Goal: Contribute content

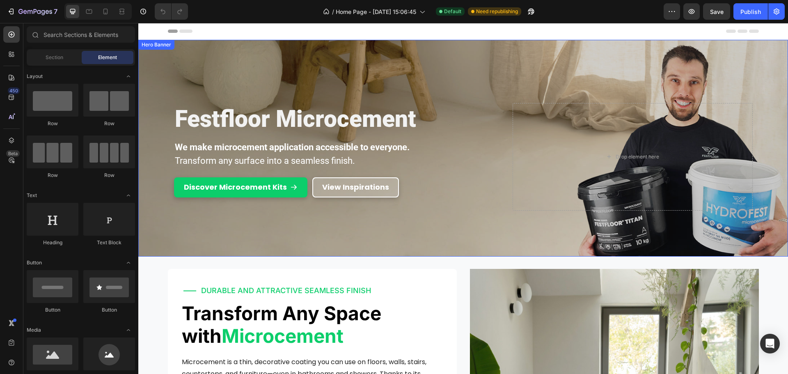
click at [307, 72] on div "Overlay" at bounding box center [463, 148] width 650 height 217
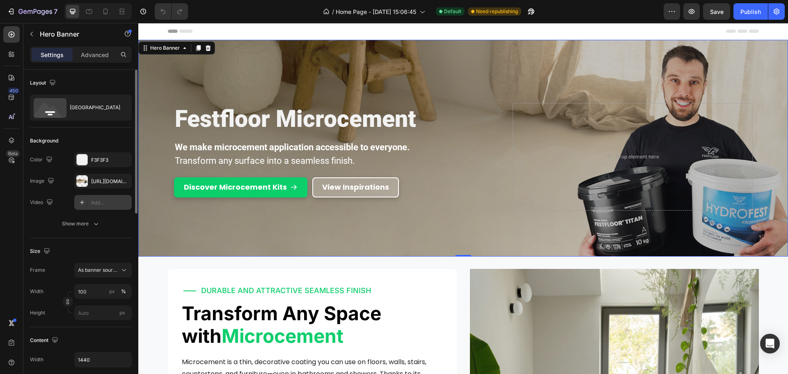
click at [92, 199] on div "Add..." at bounding box center [110, 202] width 39 height 7
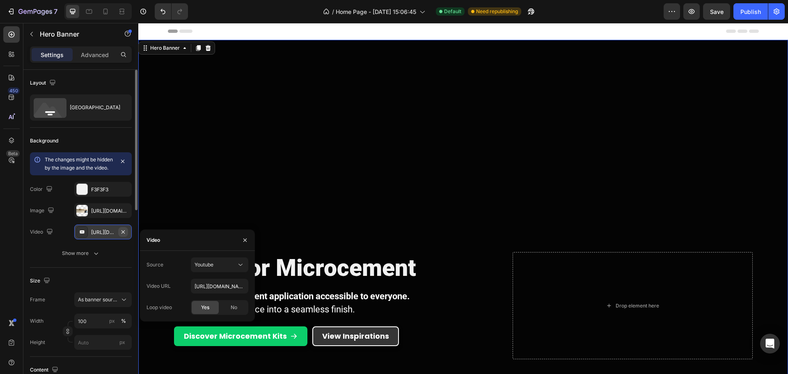
click at [126, 235] on icon "button" at bounding box center [123, 232] width 7 height 7
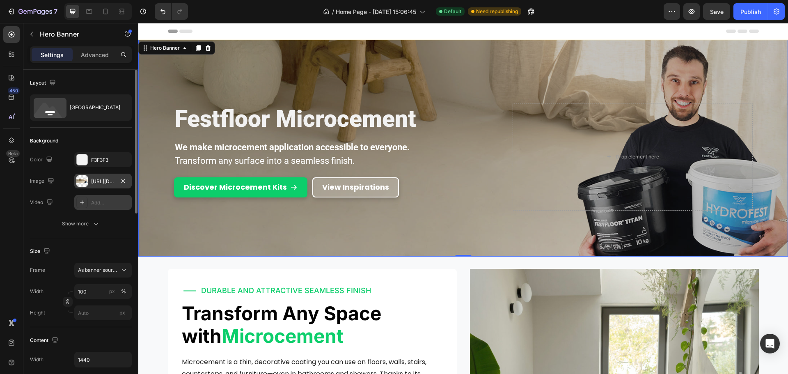
click at [110, 178] on div "[URL][DOMAIN_NAME]" at bounding box center [103, 181] width 24 height 7
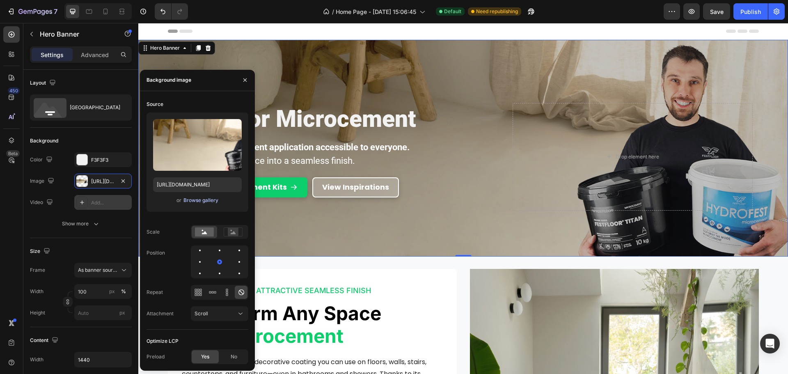
click at [195, 201] on div "Browse gallery" at bounding box center [201, 200] width 35 height 7
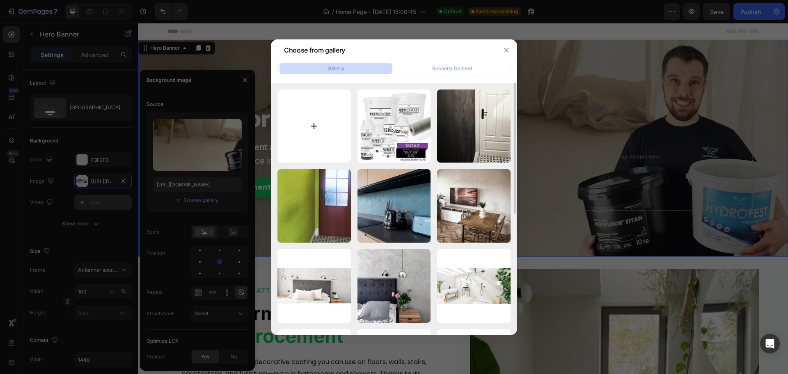
click at [317, 141] on input "file" at bounding box center [315, 127] width 74 height 74
type input "C:\fakepath\microcement-festfloor-for-floors-stairs-walls.jpg"
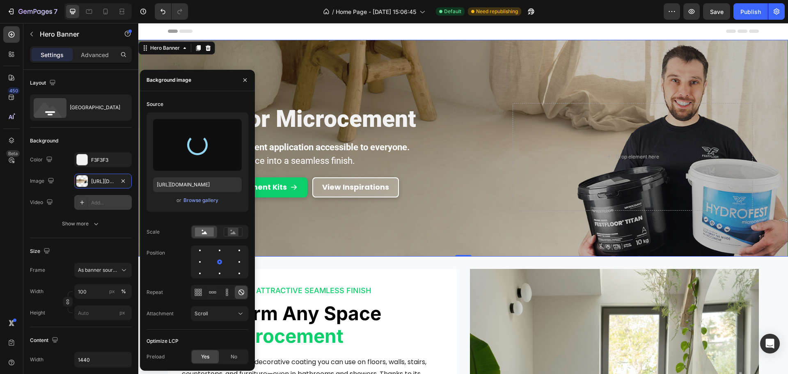
type input "[URL][DOMAIN_NAME]"
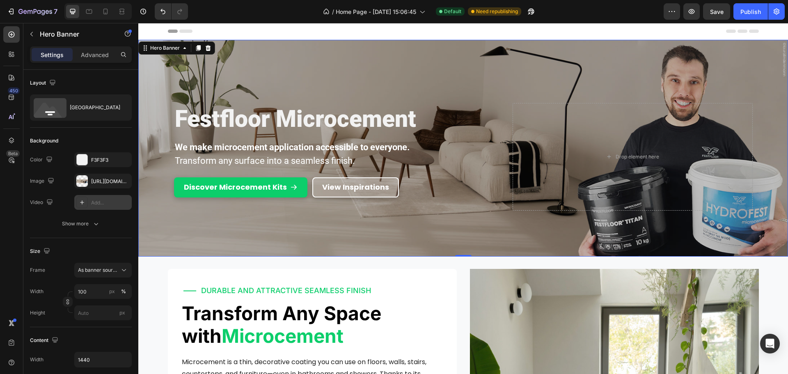
click at [482, 230] on div "Festfloor Microcement Heading We make microcement application accessible to eve…" at bounding box center [463, 173] width 579 height 140
click at [308, 144] on strong "We make microcement application accessible to everyone." at bounding box center [292, 147] width 235 height 10
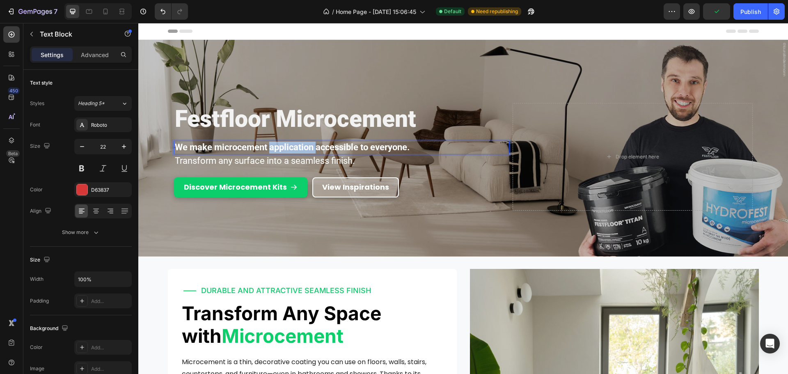
click at [308, 144] on strong "We make microcement application accessible to everyone." at bounding box center [292, 147] width 235 height 10
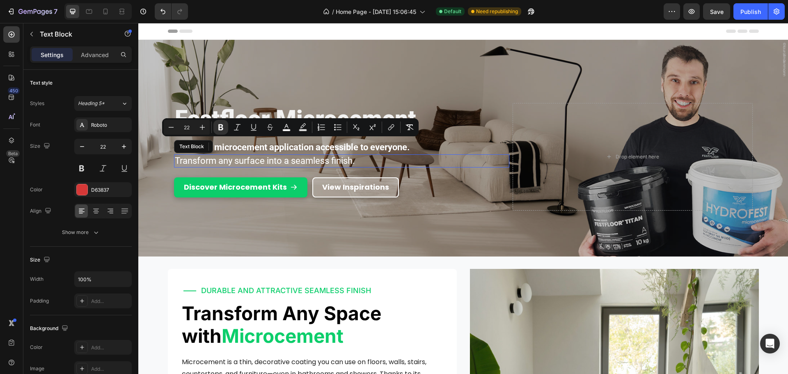
click at [325, 159] on span "Transform any surface into a seamless finish." at bounding box center [265, 161] width 180 height 10
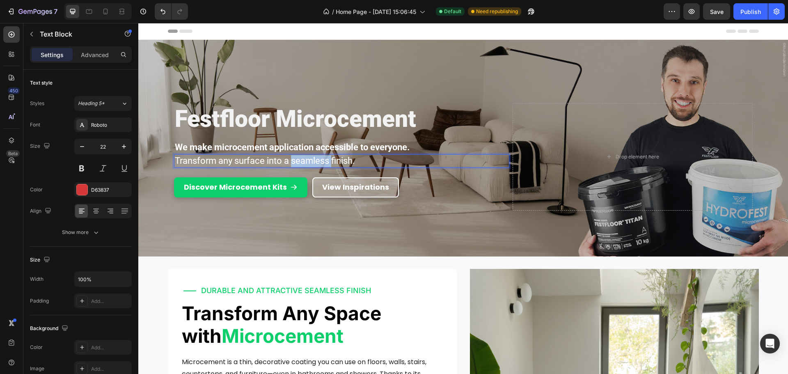
click at [325, 159] on span "Transform any surface into a seamless finish." at bounding box center [265, 161] width 180 height 10
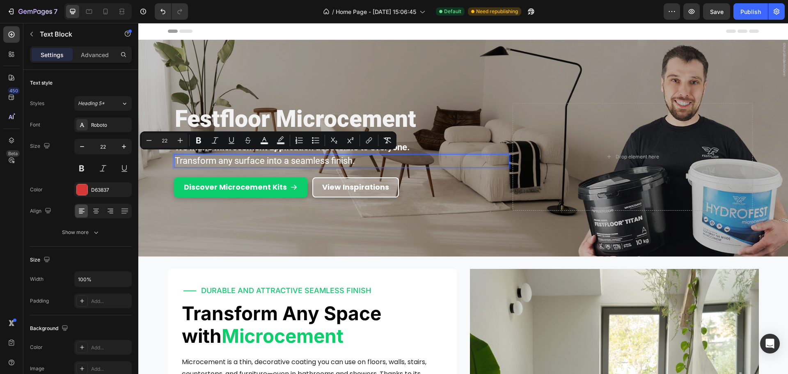
click at [214, 156] on span "Transform any surface into a seamless finish." at bounding box center [265, 161] width 180 height 10
drag, startPoint x: 217, startPoint y: 158, endPoint x: 262, endPoint y: 162, distance: 44.5
click at [262, 162] on span "Transform any surface into a seamless finish." at bounding box center [265, 161] width 180 height 10
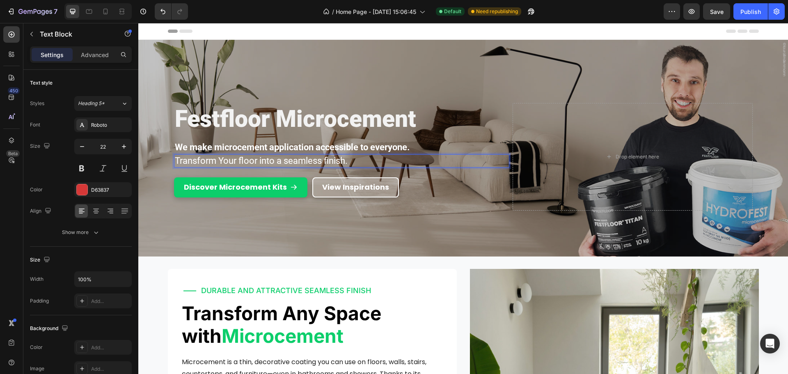
click at [221, 159] on span "Transform Your floor into a seamless finish." at bounding box center [261, 161] width 173 height 10
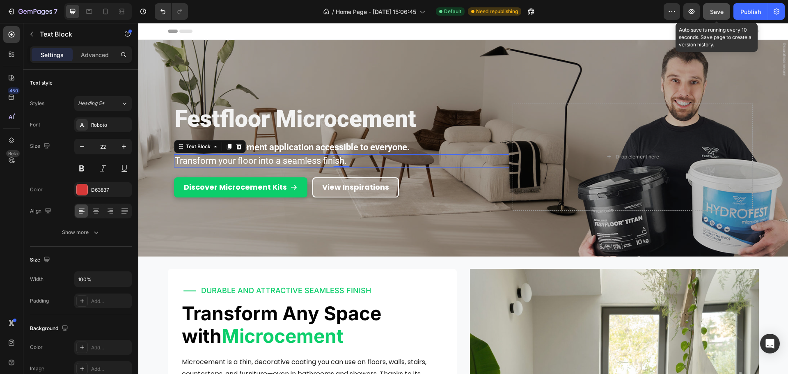
click at [719, 14] on span "Save" at bounding box center [717, 11] width 14 height 7
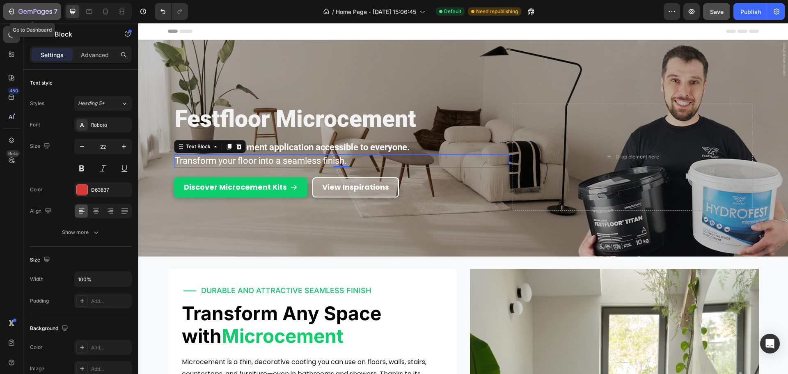
click at [37, 16] on div "7" at bounding box center [37, 12] width 39 height 10
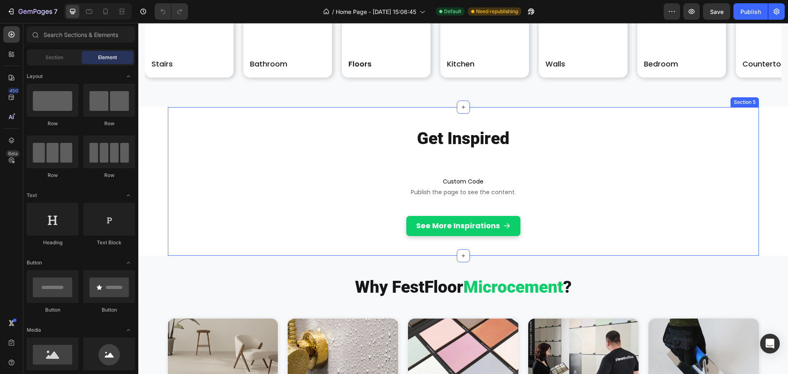
scroll to position [968, 0]
